Goal: Transaction & Acquisition: Purchase product/service

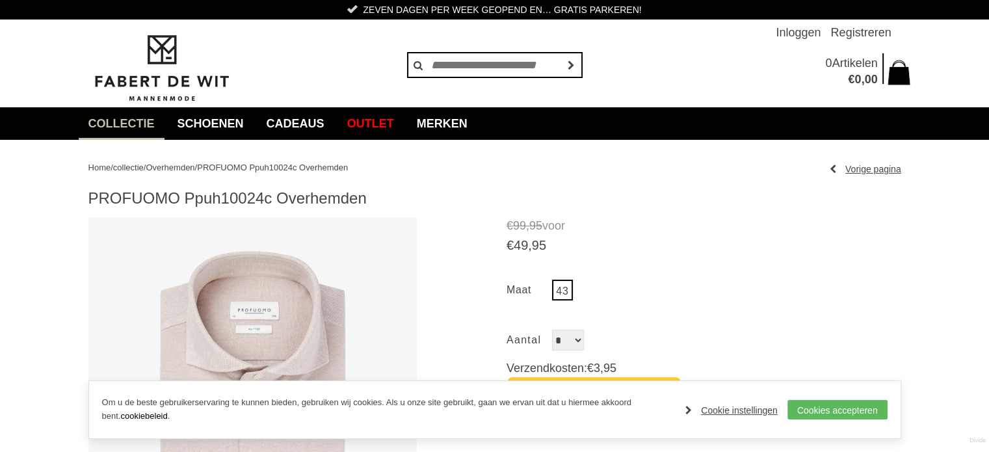
click at [194, 166] on span "Overhemden" at bounding box center [170, 168] width 49 height 10
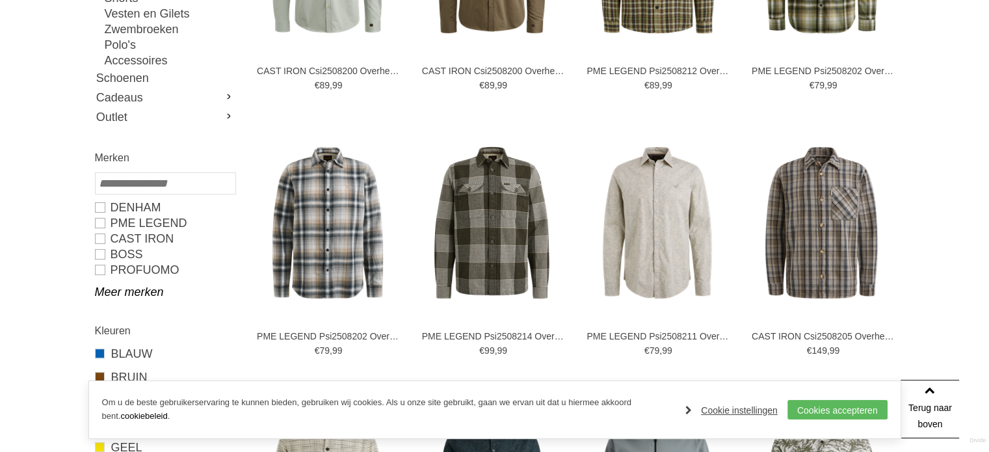
scroll to position [386, 0]
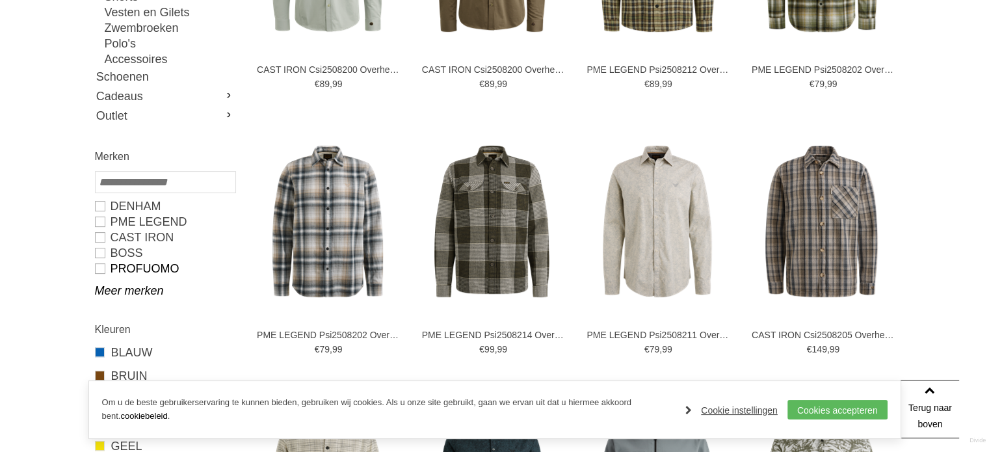
click at [140, 267] on link "PROFUOMO" at bounding box center [165, 269] width 140 height 16
type input "**"
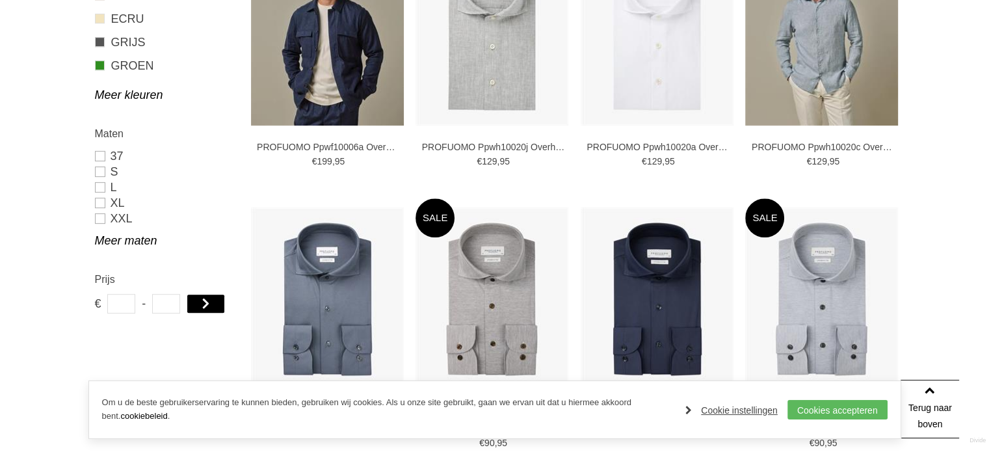
scroll to position [654, 0]
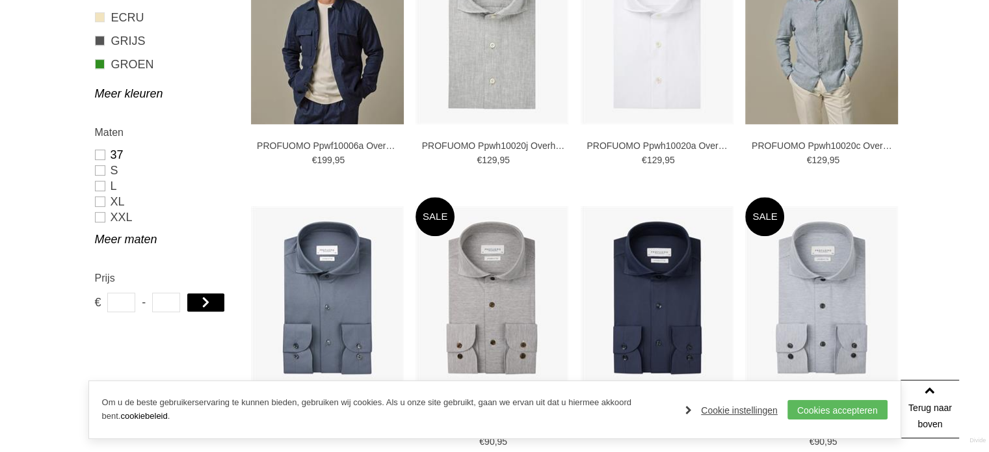
click at [105, 155] on link "37" at bounding box center [165, 155] width 140 height 16
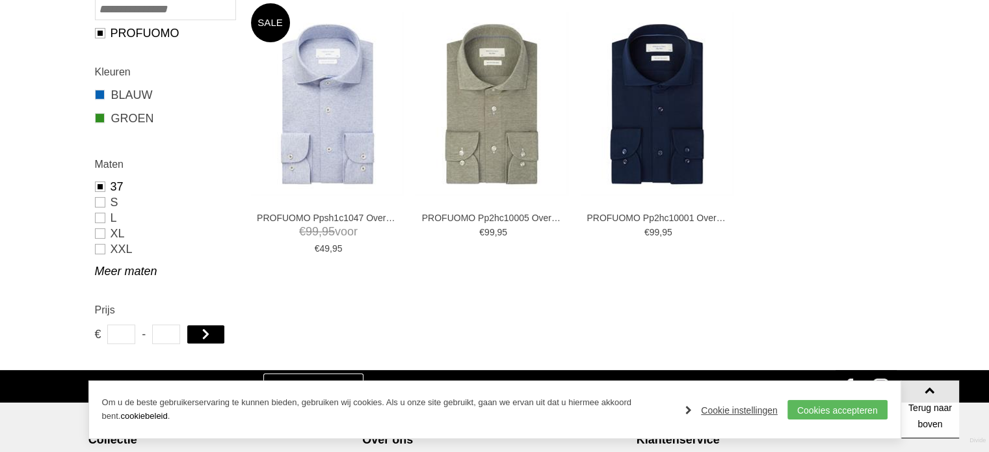
scroll to position [278, 0]
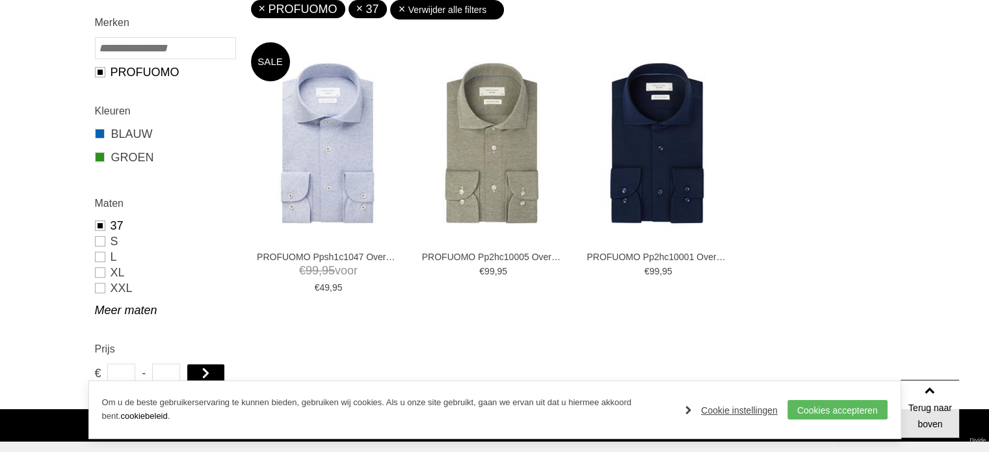
click at [113, 226] on link "37" at bounding box center [165, 226] width 140 height 16
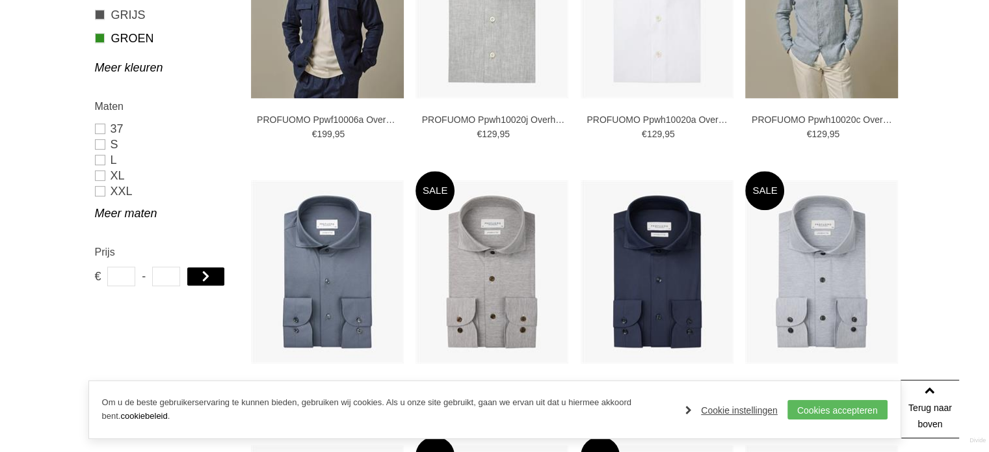
scroll to position [683, 0]
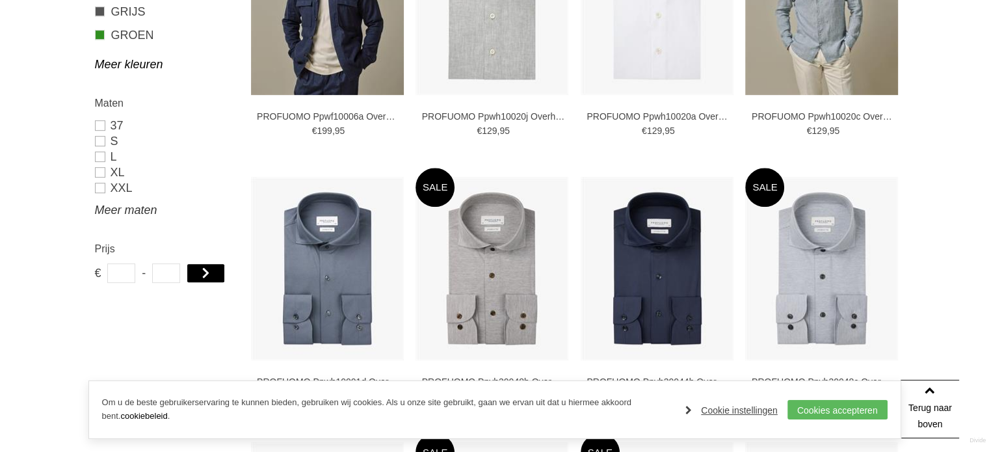
click at [141, 208] on link "Meer maten" at bounding box center [165, 210] width 140 height 16
click at [111, 204] on link "38" at bounding box center [165, 204] width 140 height 16
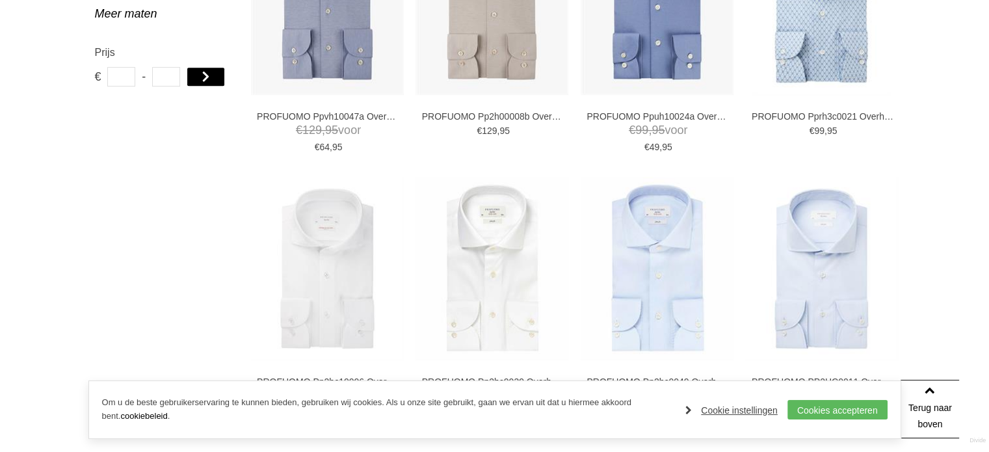
type input "***"
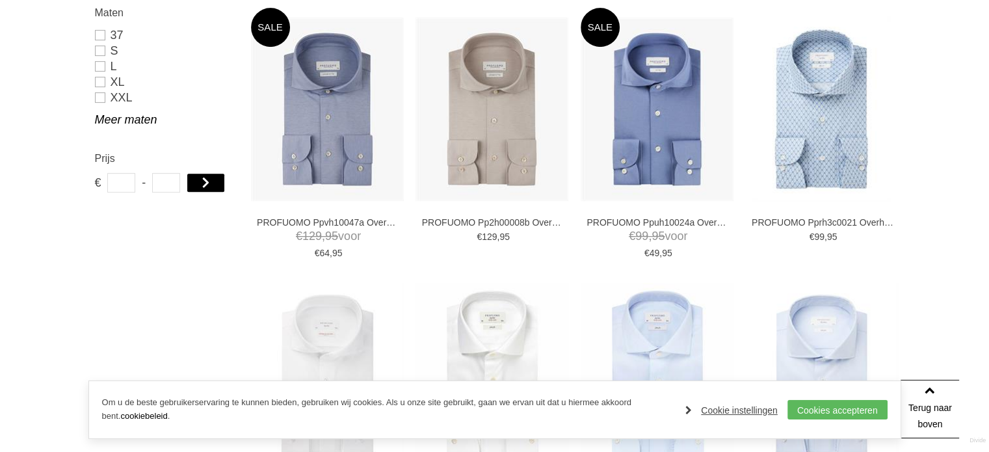
scroll to position [484, 0]
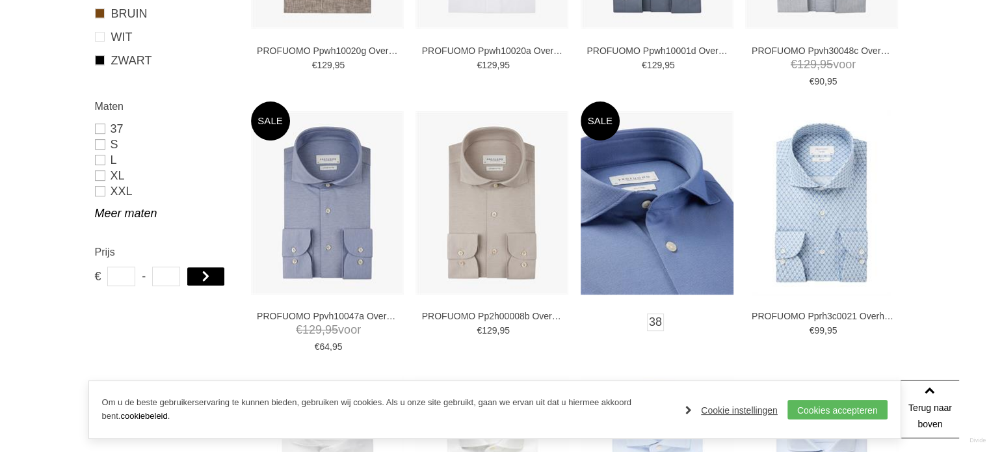
click at [660, 217] on img at bounding box center [657, 202] width 153 height 183
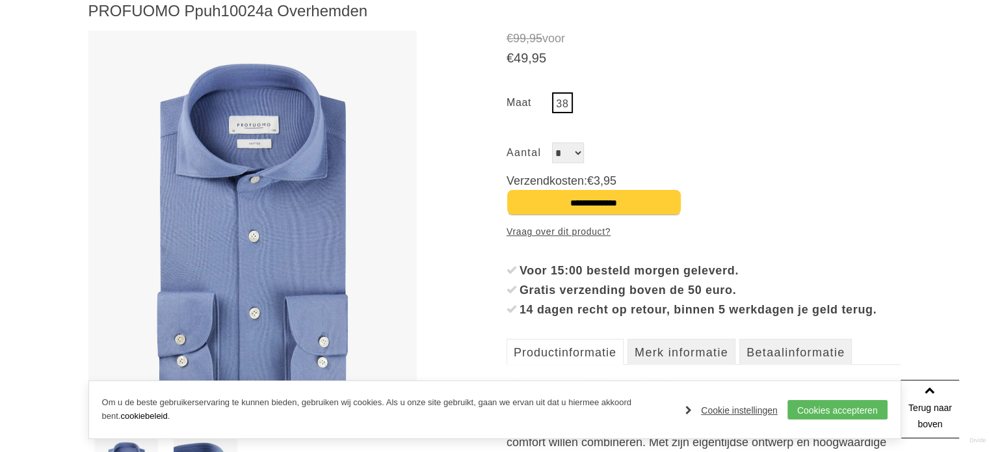
scroll to position [158, 0]
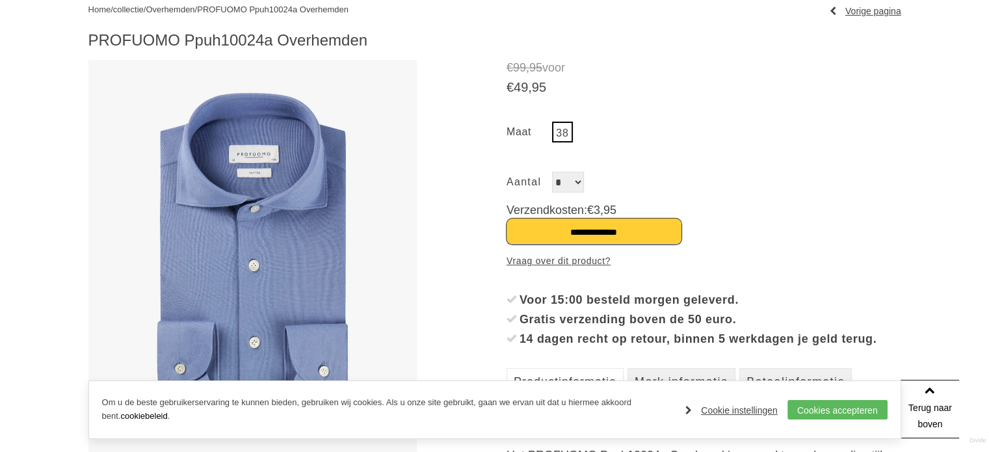
click at [567, 227] on input "**********" at bounding box center [593, 231] width 175 height 26
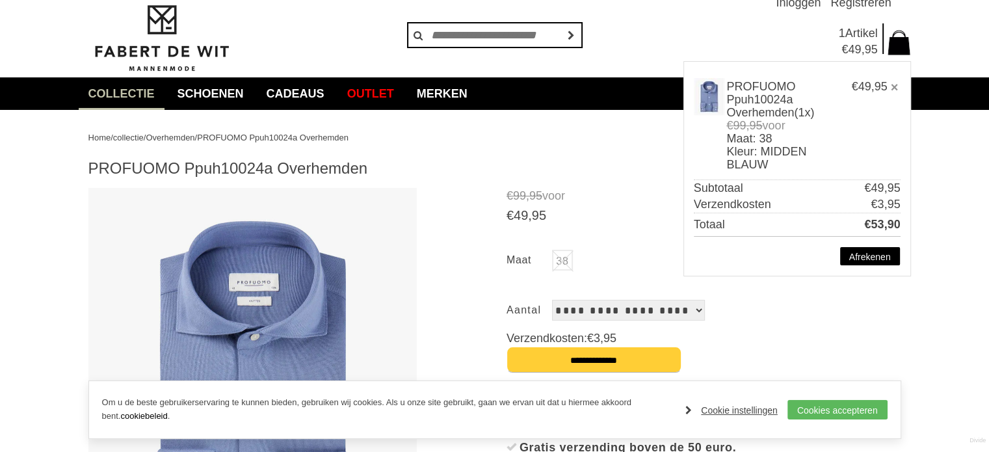
scroll to position [34, 0]
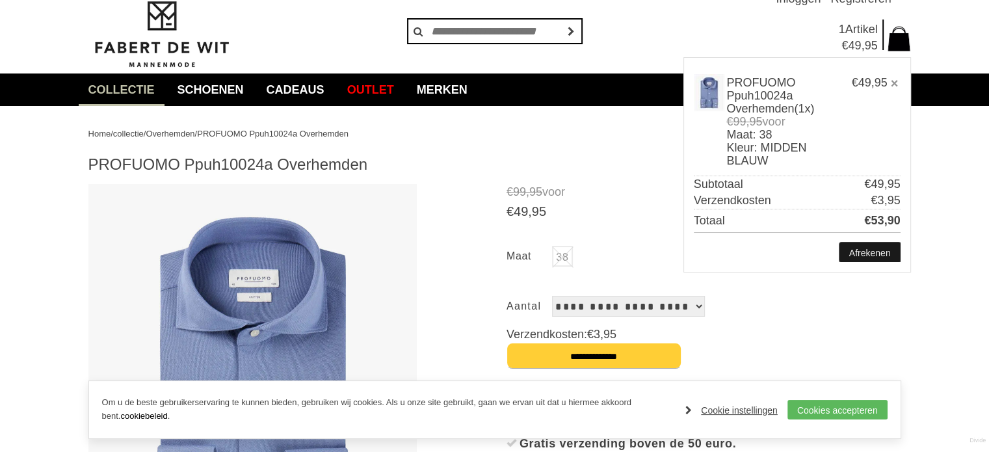
click at [871, 252] on link "Afrekenen" at bounding box center [869, 253] width 61 height 20
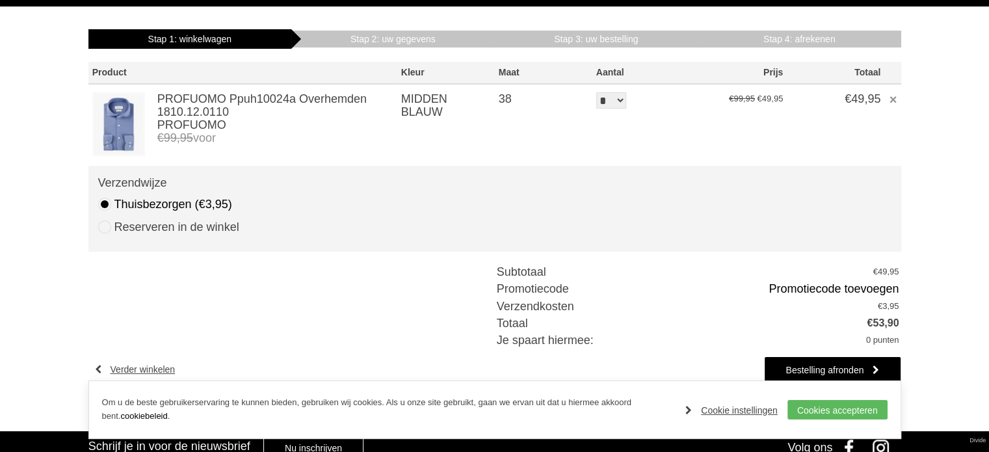
scroll to position [156, 0]
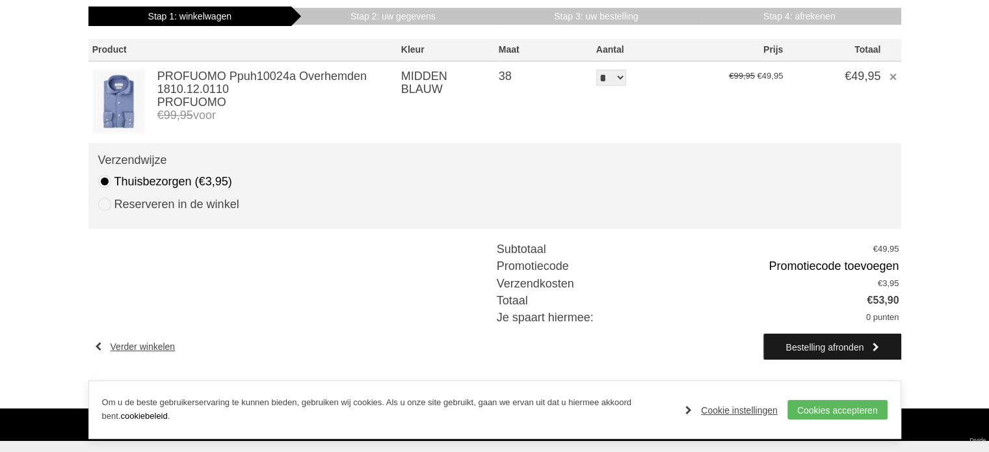
click at [821, 340] on link "Bestelling afronden" at bounding box center [832, 347] width 137 height 26
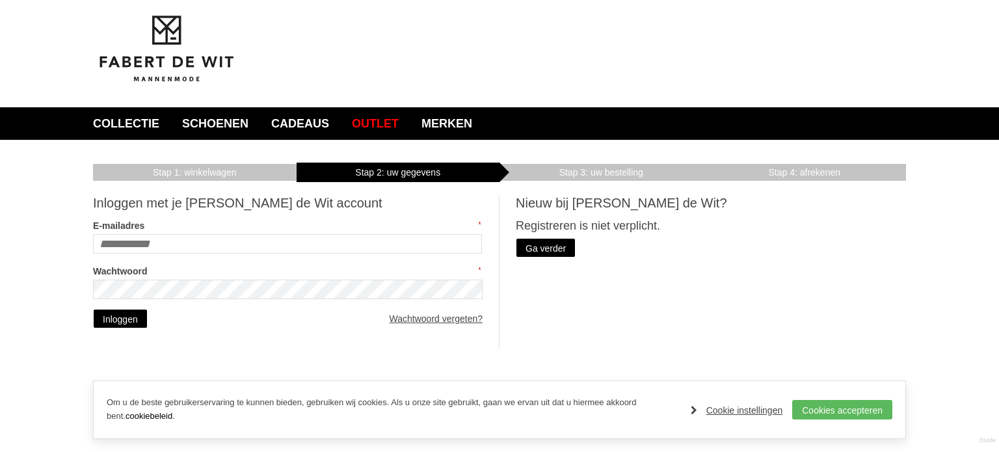
click at [235, 241] on input "E-mailadres" at bounding box center [287, 244] width 389 height 20
click at [531, 241] on link "Ga verder" at bounding box center [546, 248] width 60 height 20
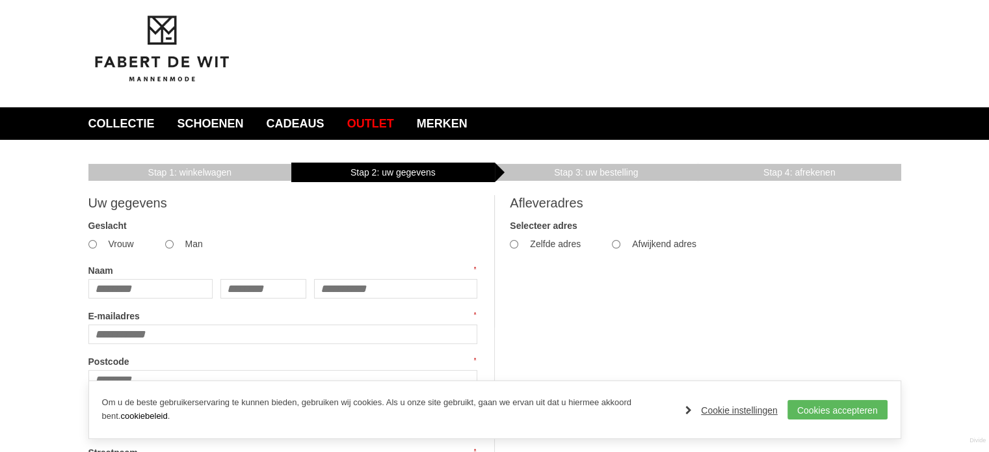
click at [140, 278] on label "Naam" at bounding box center [282, 271] width 389 height 16
click at [140, 279] on input "Naam" at bounding box center [150, 289] width 125 height 20
click at [140, 278] on label "Naam" at bounding box center [282, 271] width 389 height 16
click at [140, 279] on input "Naam" at bounding box center [150, 289] width 125 height 20
click at [185, 246] on label "Man" at bounding box center [194, 244] width 18 height 18
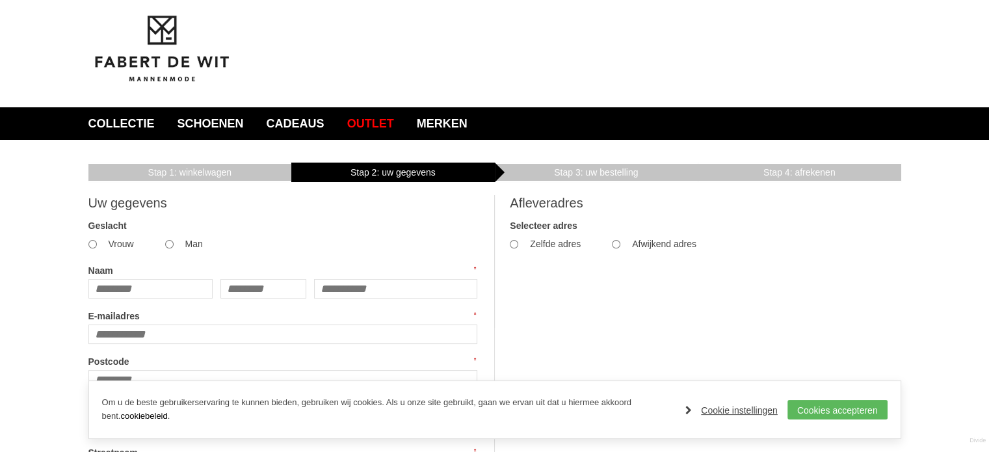
drag, startPoint x: 142, startPoint y: 293, endPoint x: 94, endPoint y: 291, distance: 48.8
click at [94, 291] on input "Naam" at bounding box center [150, 289] width 125 height 20
type input "*****"
type input "*********"
type input "**********"
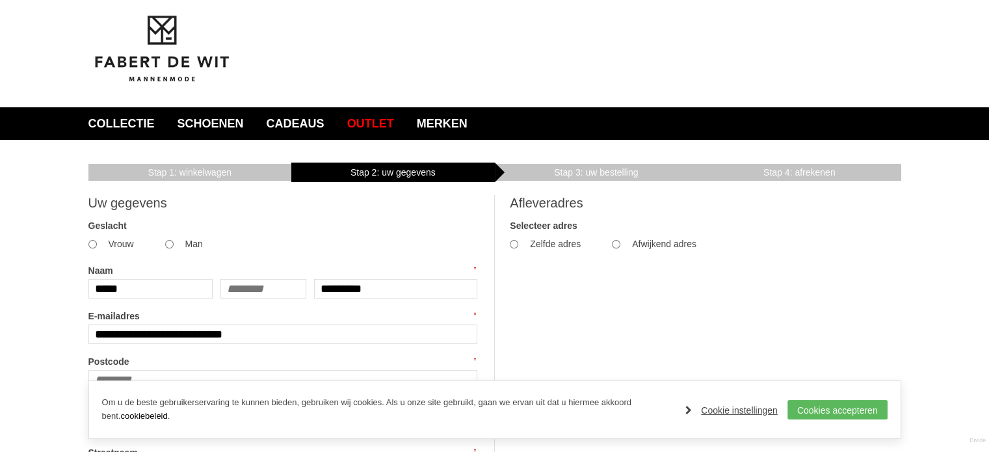
type input "*******"
type input "**"
type input "******"
type input "*******"
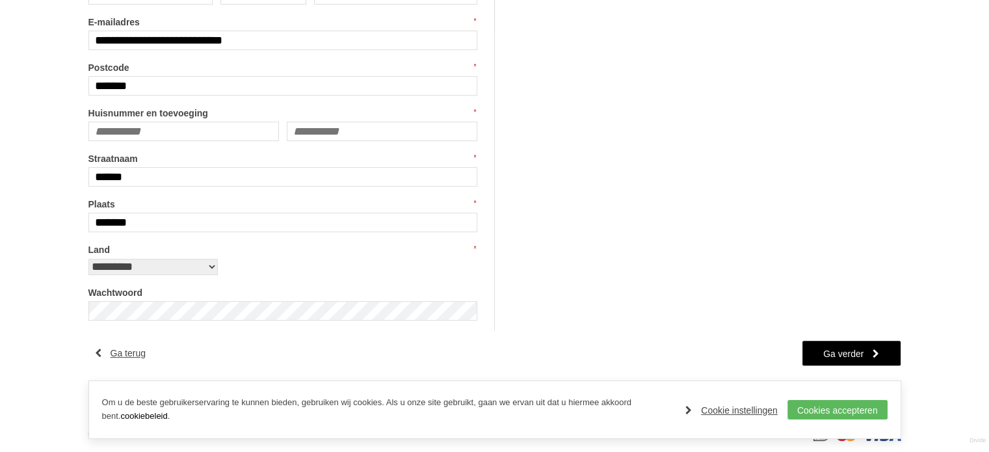
scroll to position [302, 0]
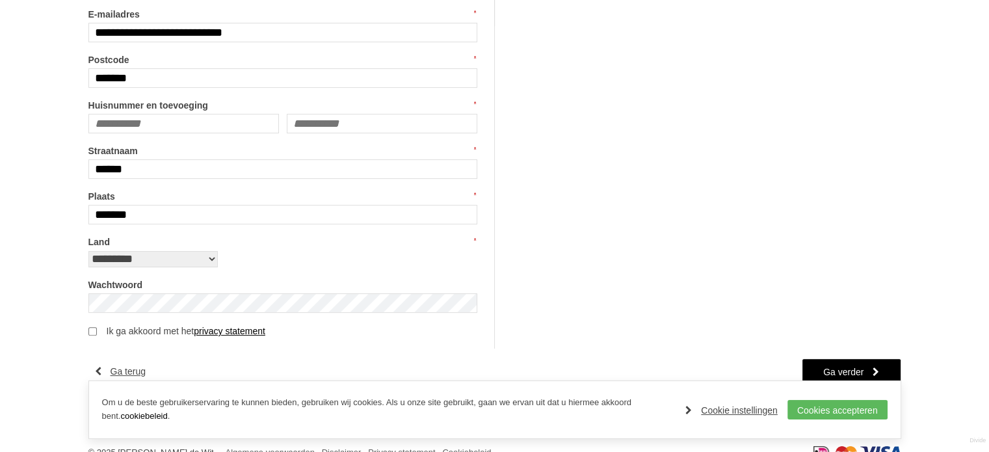
drag, startPoint x: 96, startPoint y: 336, endPoint x: 85, endPoint y: 334, distance: 11.9
click at [85, 334] on div "Winkelwagen Inloggen Uw gegevens Uw bestelling Afrekenen Bedankt Uw gegevens Ge…" at bounding box center [495, 135] width 832 height 595
click at [840, 370] on link "Ga verder" at bounding box center [851, 371] width 99 height 26
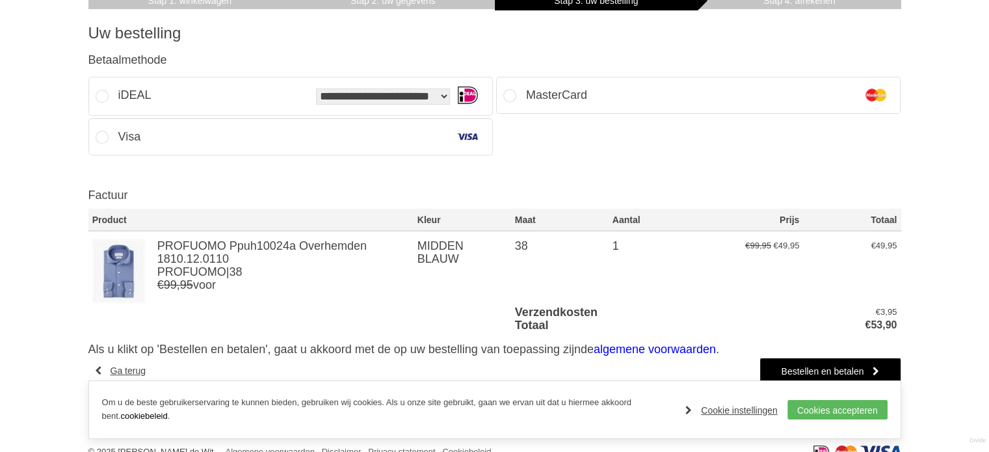
scroll to position [189, 0]
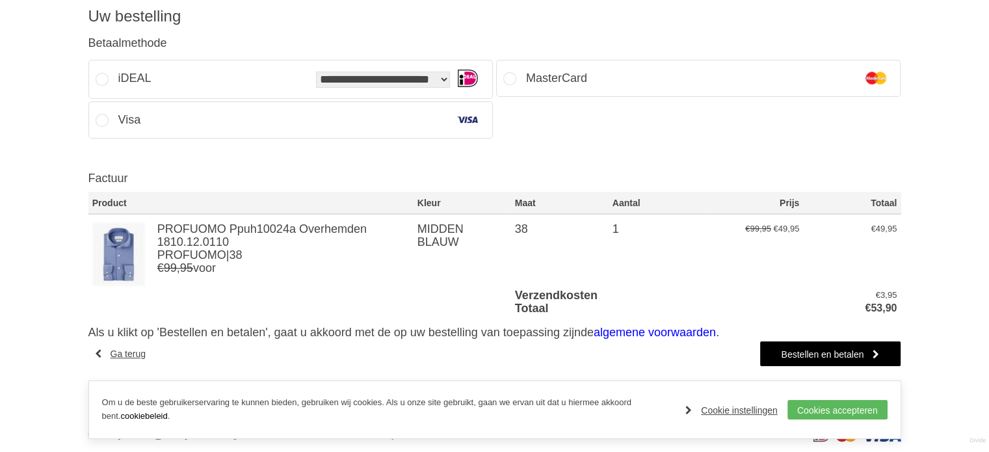
click at [123, 249] on img at bounding box center [118, 254] width 53 height 64
click at [823, 349] on link "Bestellen en betalen" at bounding box center [829, 354] width 141 height 26
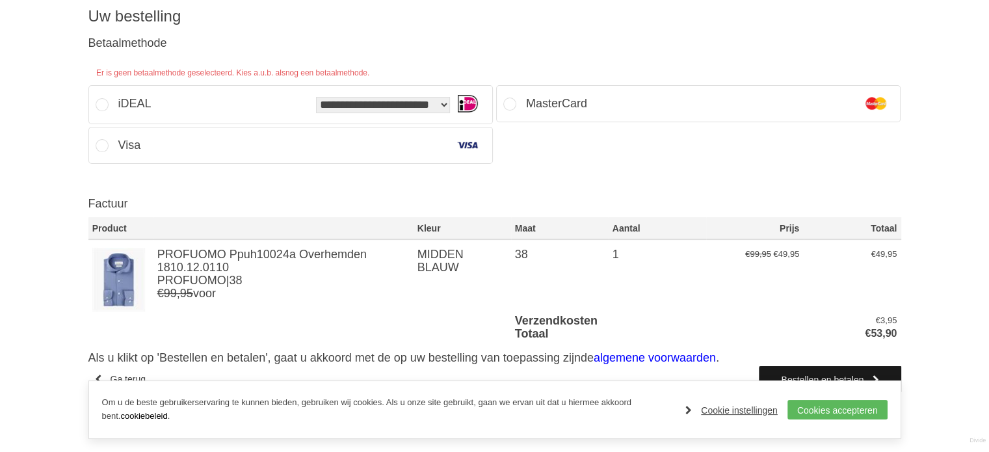
scroll to position [0, 0]
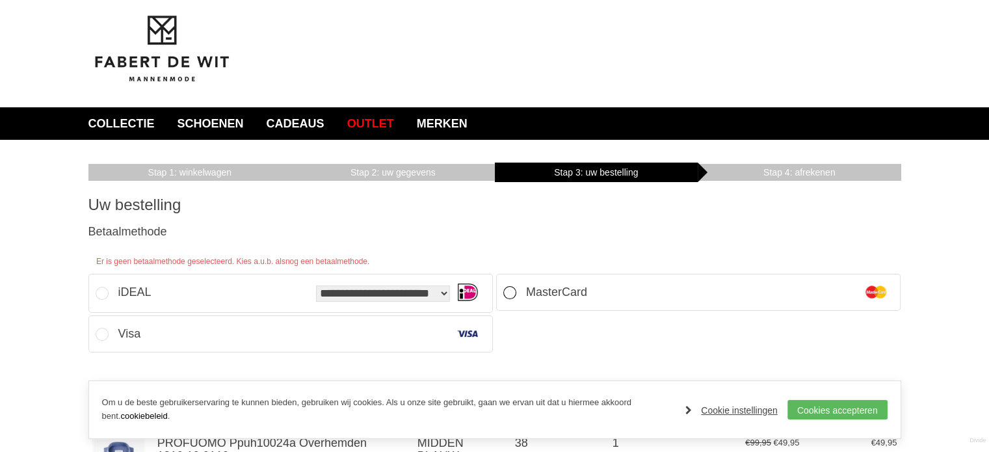
click at [536, 298] on div "MasterCard" at bounding box center [556, 292] width 61 height 29
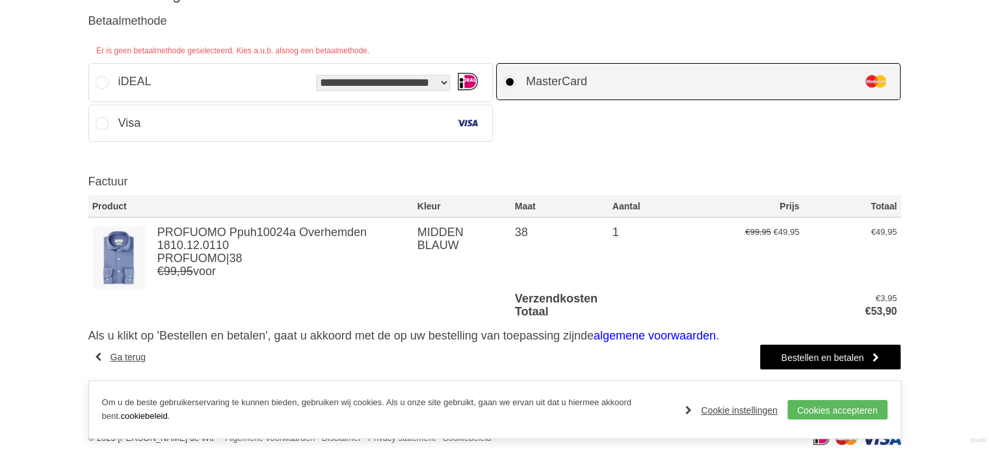
scroll to position [219, 0]
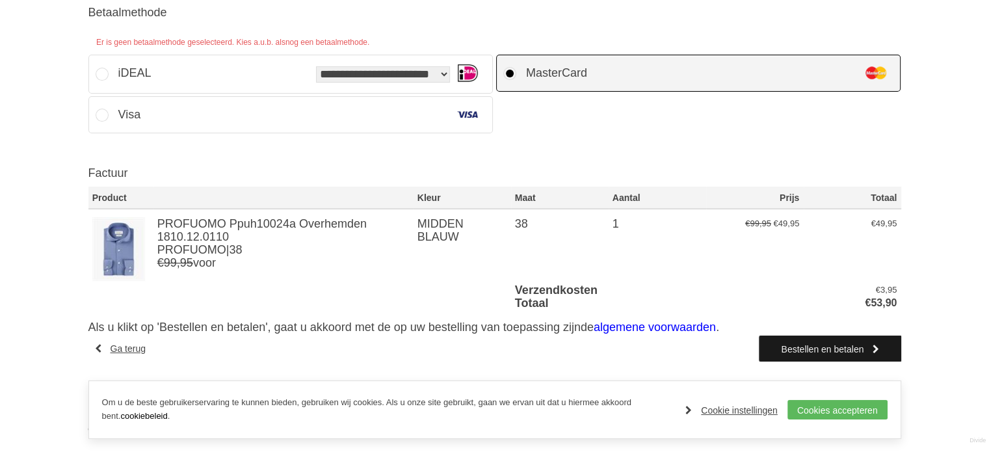
click at [795, 340] on link "Bestellen en betalen" at bounding box center [829, 348] width 141 height 26
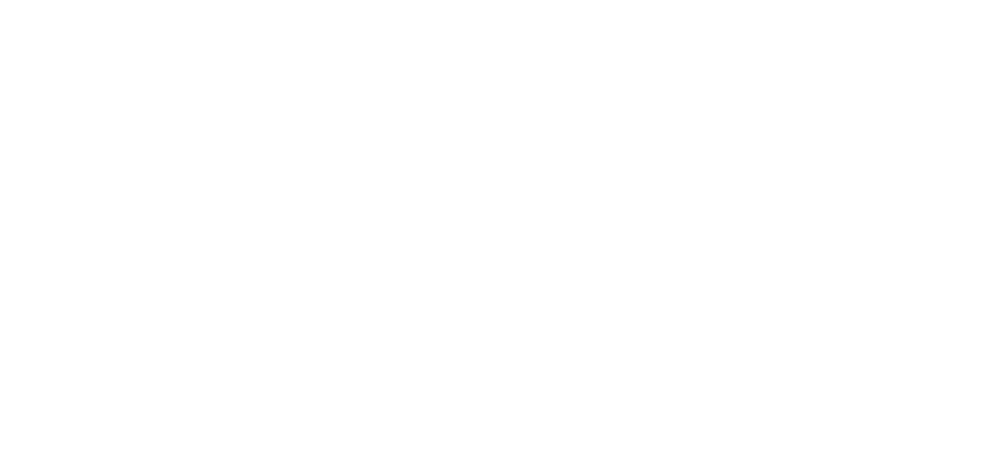
scroll to position [194, 0]
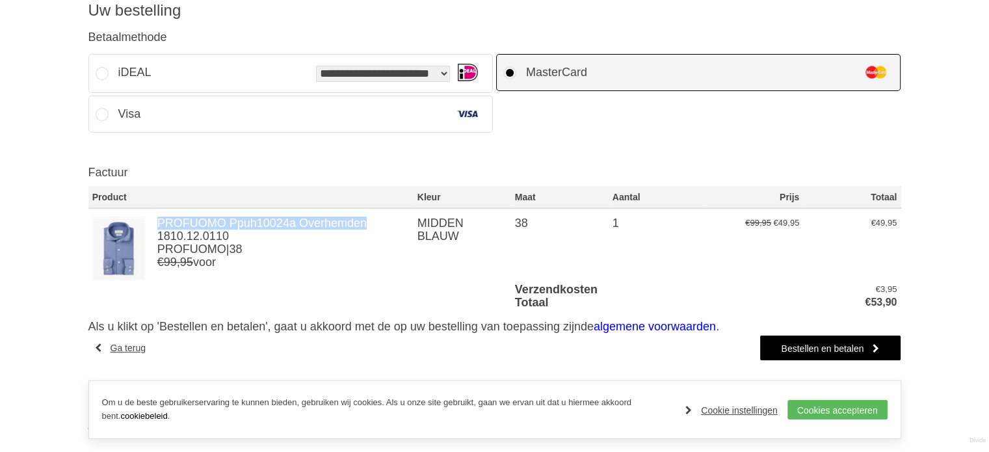
drag, startPoint x: 156, startPoint y: 223, endPoint x: 365, endPoint y: 218, distance: 208.8
click at [365, 218] on td "PROFUOMO Ppuh10024a Overhemden 1810.12.0110 PROFUOMO | 38 € 99 , 95 voor" at bounding box center [283, 245] width 260 height 75
copy span "PROFUOMO Ppuh10024a Overhemden"
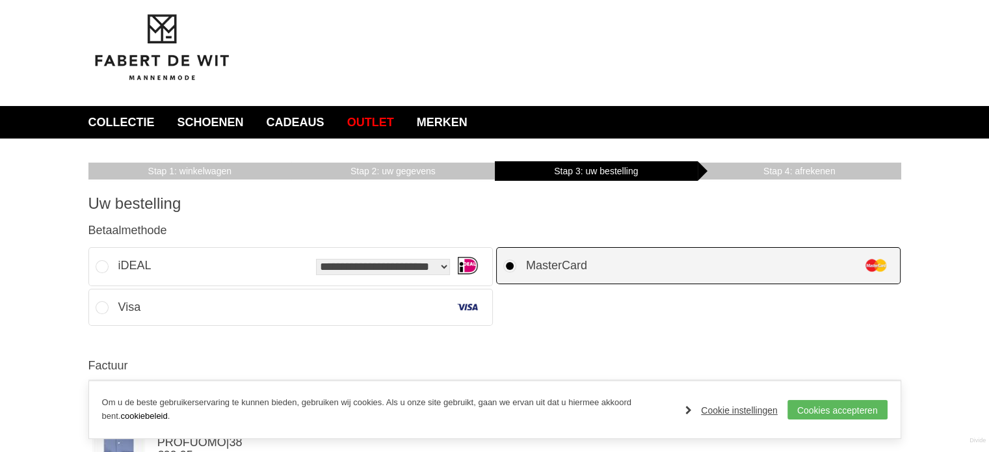
scroll to position [0, 0]
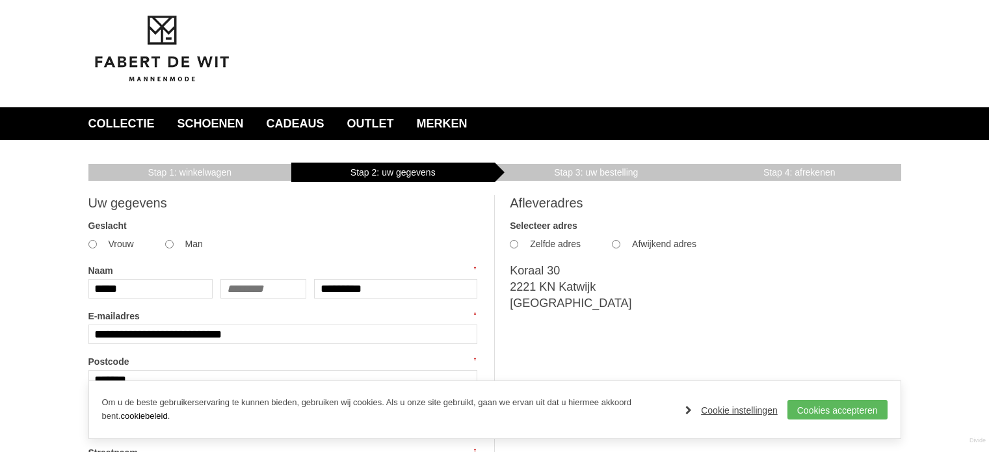
scroll to position [256, 0]
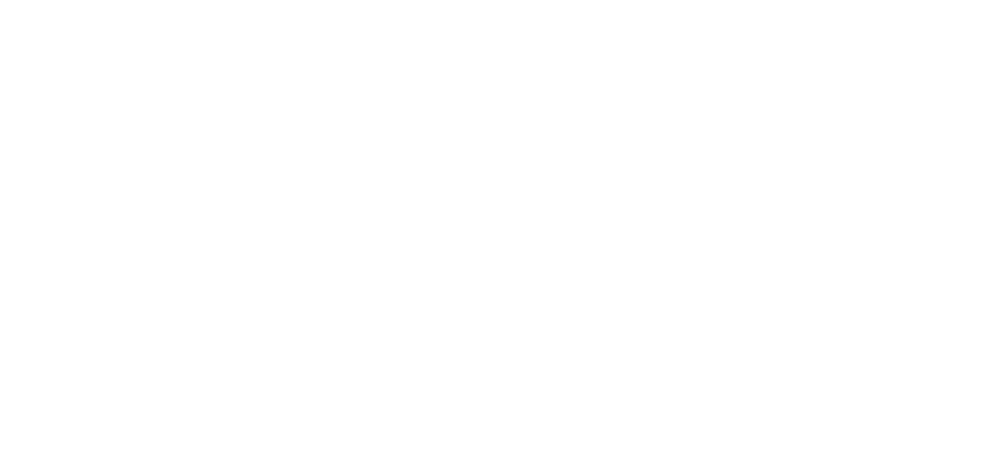
scroll to position [156, 0]
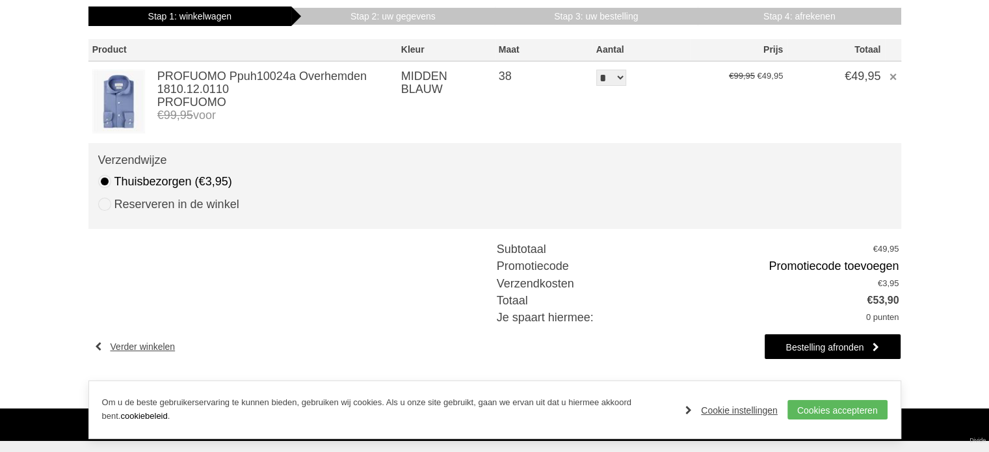
click at [118, 89] on img at bounding box center [118, 102] width 53 height 64
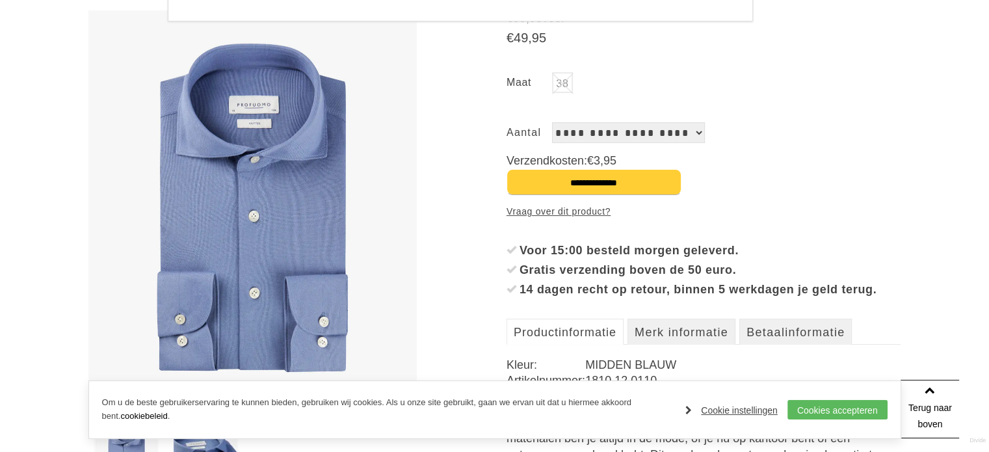
scroll to position [216, 0]
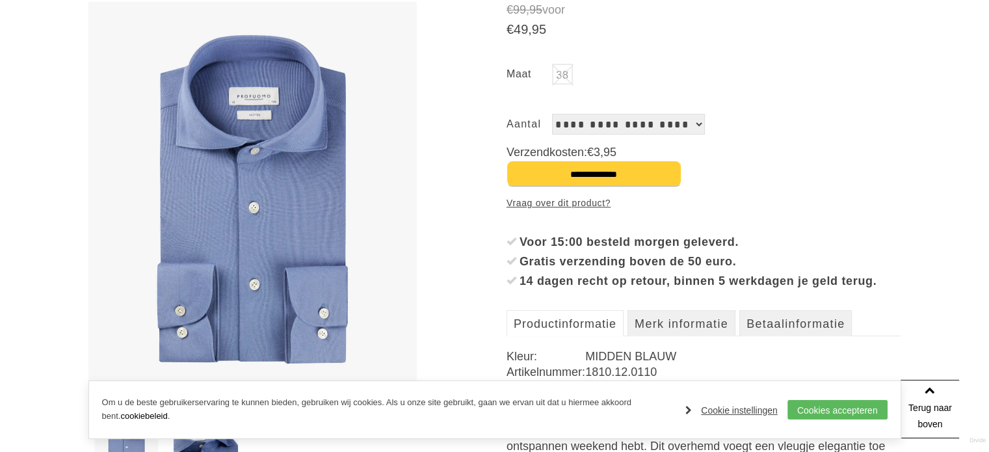
click at [281, 201] on img at bounding box center [252, 199] width 329 height 395
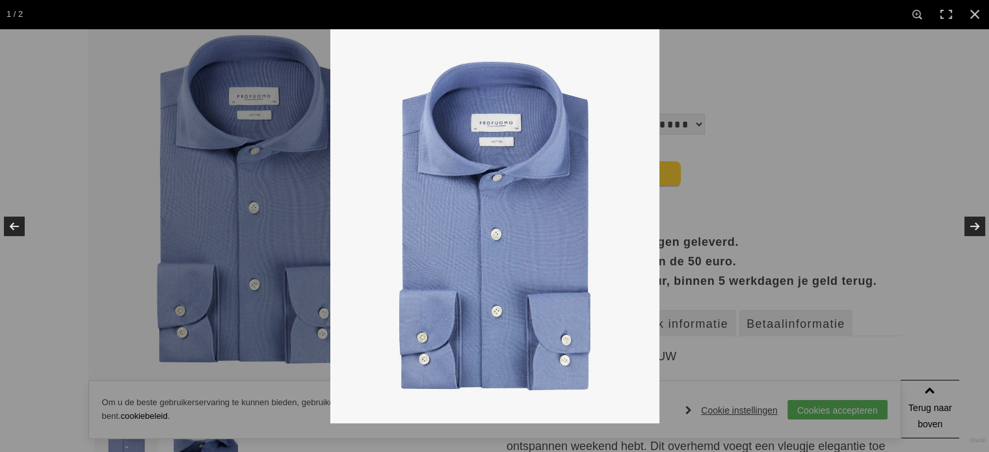
click at [523, 236] on img at bounding box center [494, 226] width 329 height 395
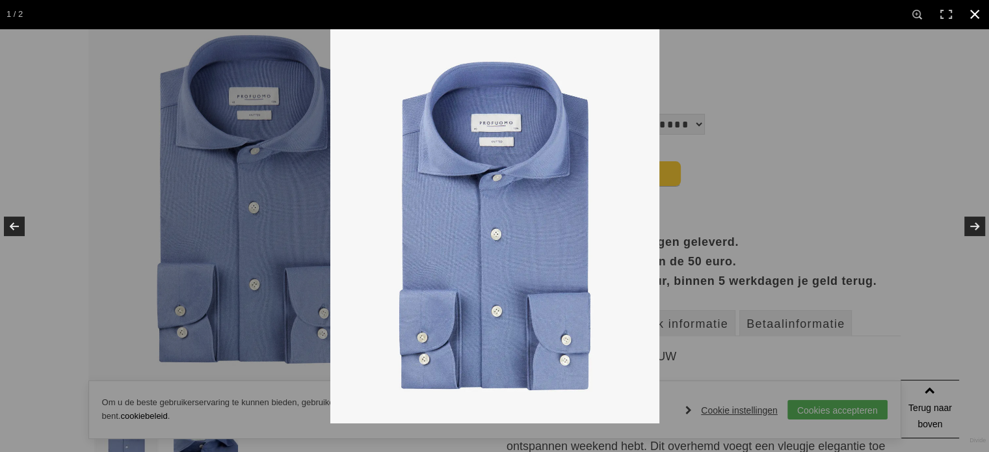
click at [865, 267] on div at bounding box center [824, 255] width 989 height 452
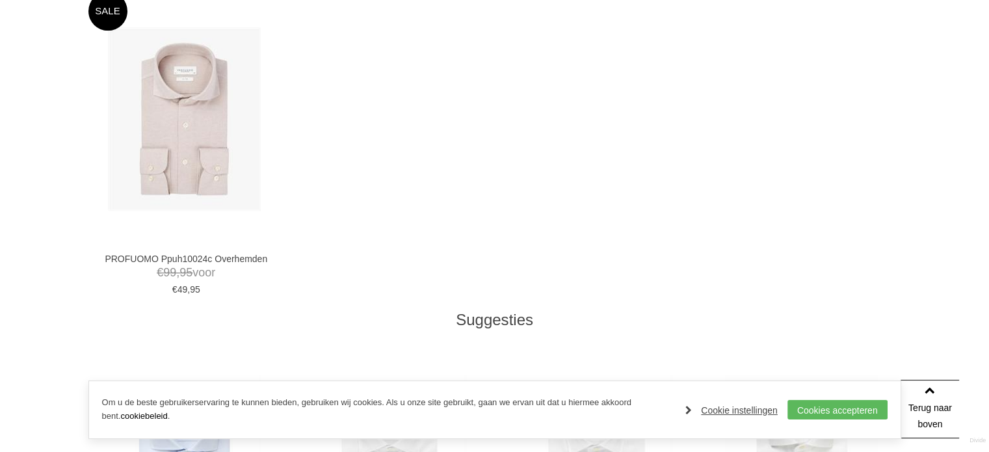
scroll to position [803, 0]
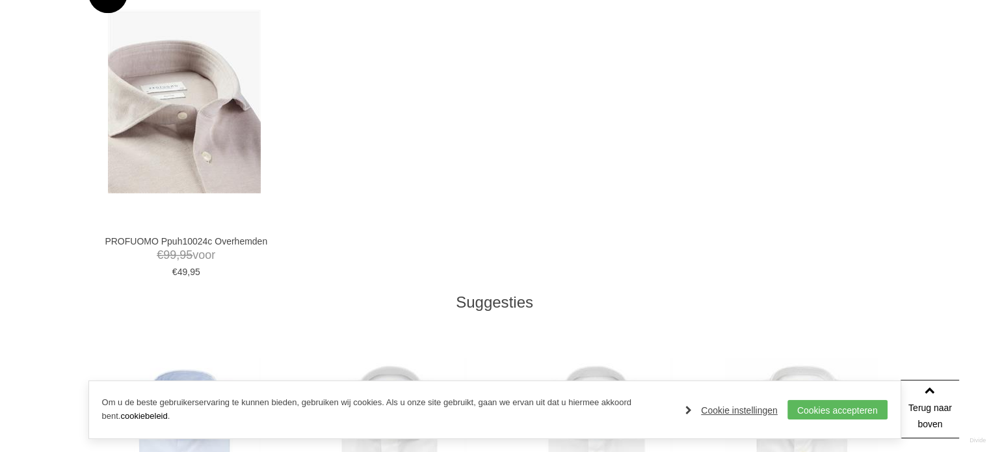
click at [216, 140] on img at bounding box center [184, 101] width 153 height 183
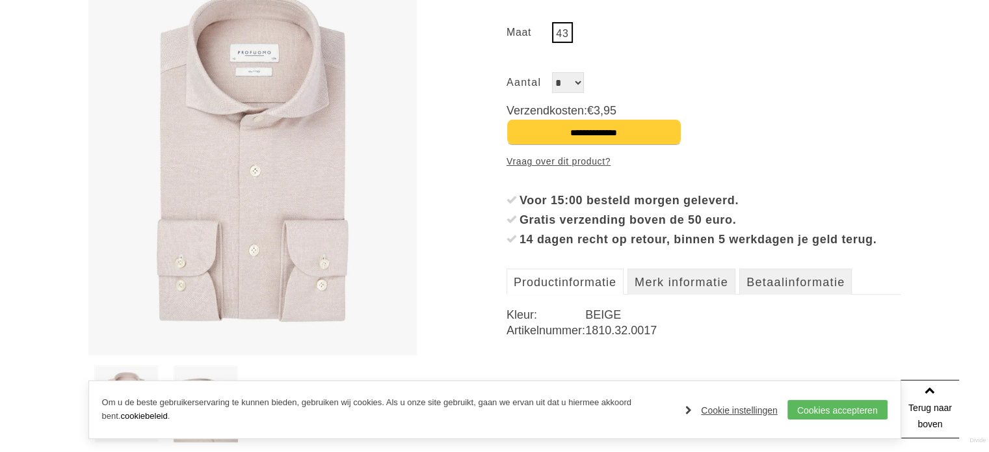
scroll to position [274, 0]
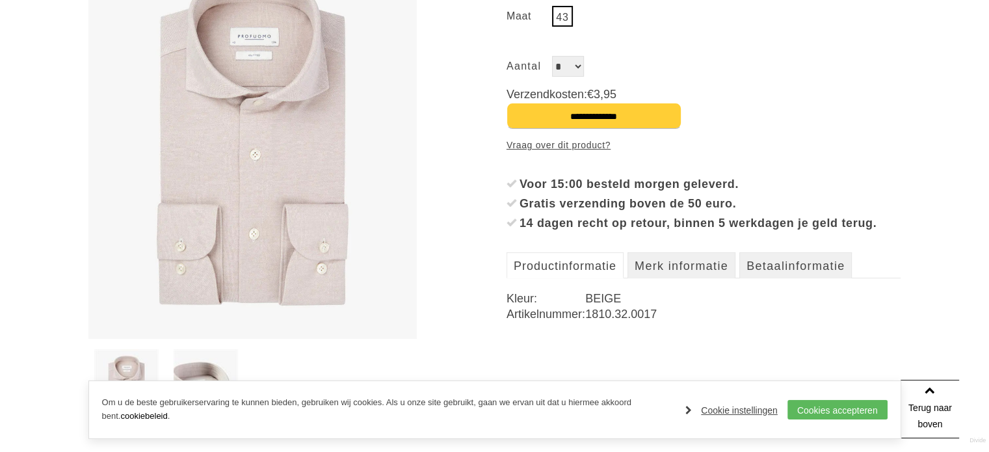
click at [281, 247] on img at bounding box center [252, 141] width 329 height 395
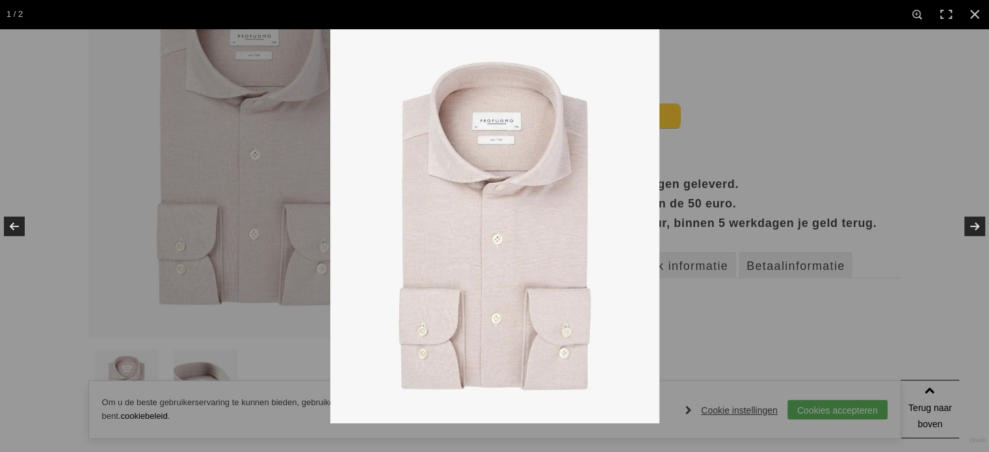
click at [525, 214] on img at bounding box center [494, 226] width 329 height 395
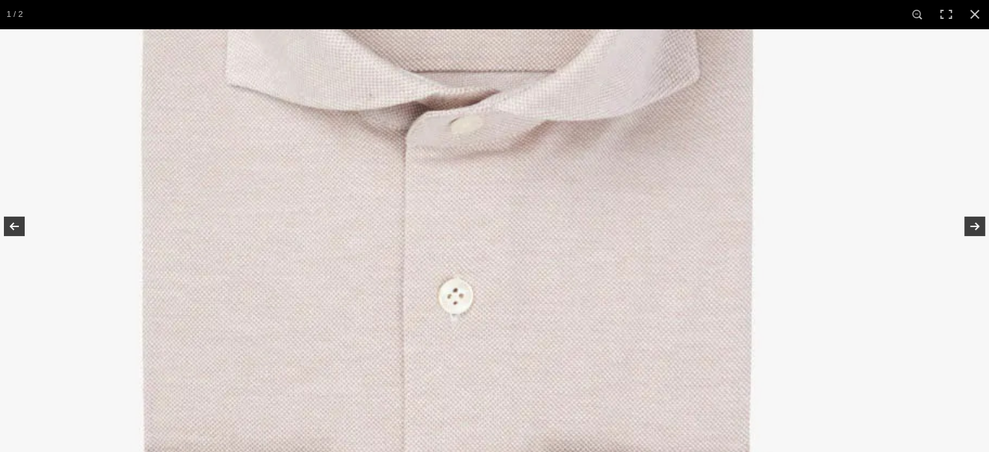
click at [895, 235] on img at bounding box center [447, 253] width 1084 height 1300
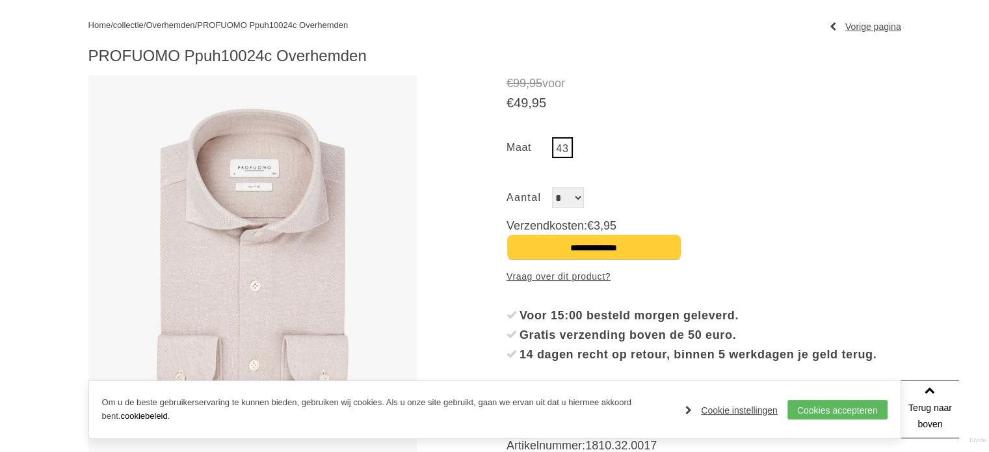
scroll to position [18, 0]
